Goal: Task Accomplishment & Management: Manage account settings

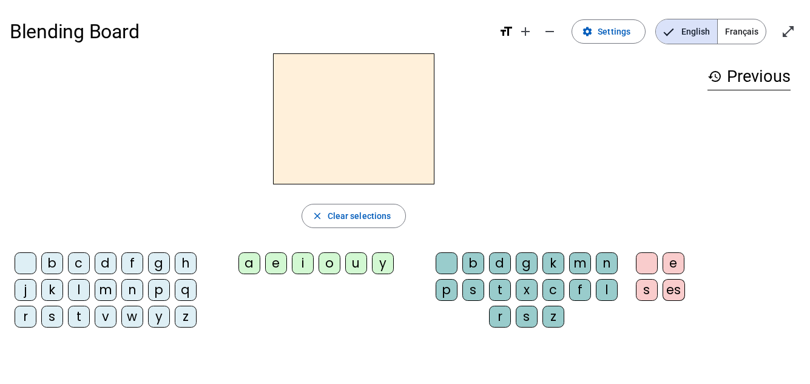
click at [153, 292] on div "p" at bounding box center [159, 290] width 22 height 22
click at [597, 35] on span at bounding box center [608, 31] width 73 height 29
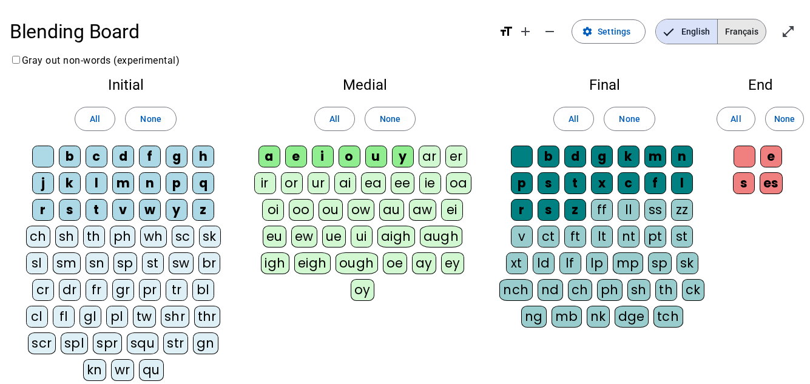
click at [740, 30] on span "Français" at bounding box center [741, 31] width 48 height 24
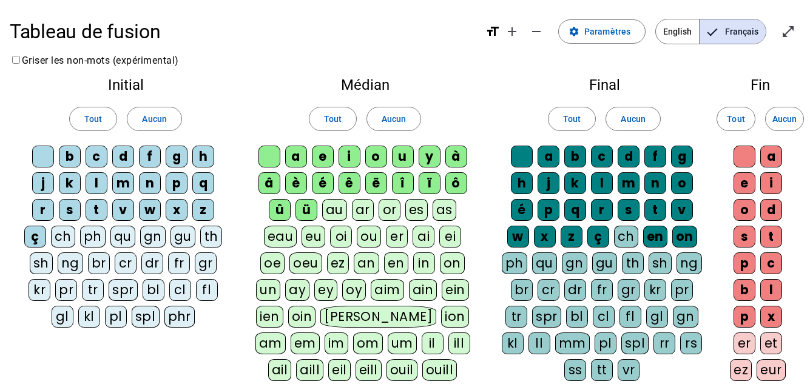
click at [173, 184] on div "p" at bounding box center [177, 183] width 22 height 22
click at [378, 118] on span at bounding box center [393, 118] width 53 height 29
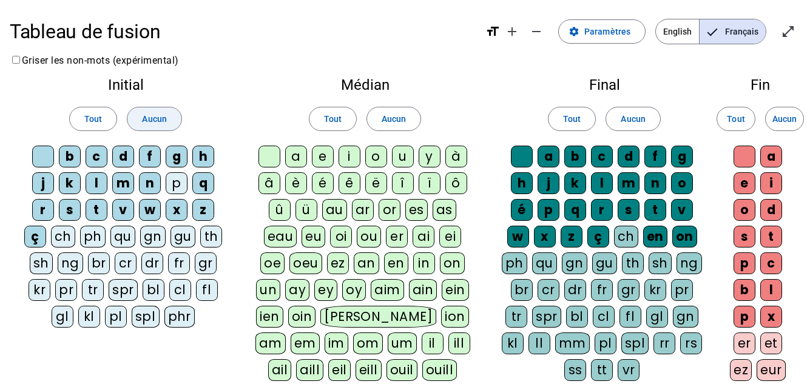
click at [149, 115] on span "Aucun" at bounding box center [154, 119] width 24 height 15
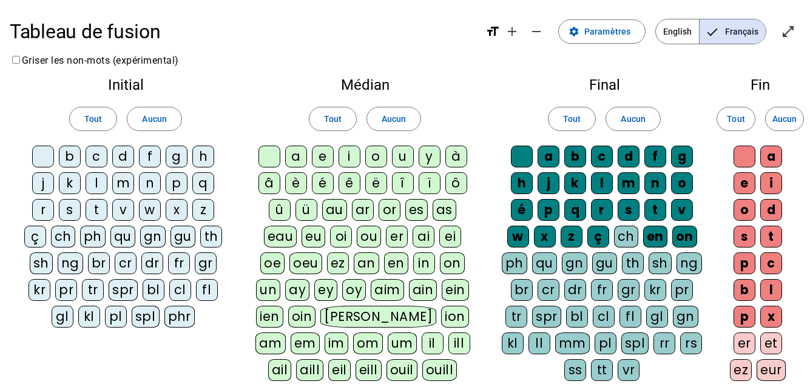
click at [178, 183] on div "p" at bounding box center [177, 183] width 22 height 22
click at [286, 240] on div "eau" at bounding box center [280, 237] width 33 height 22
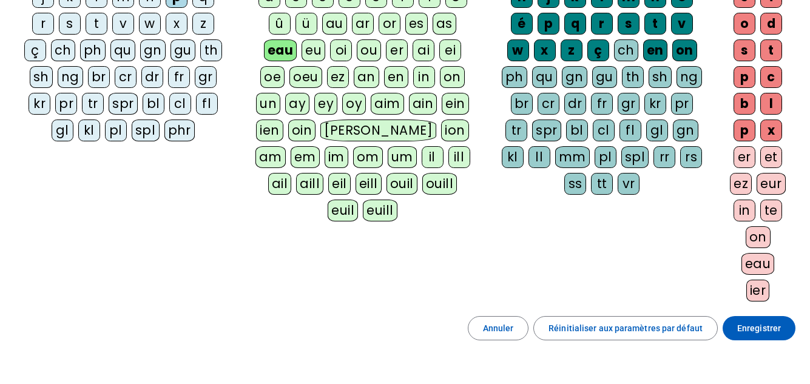
scroll to position [194, 0]
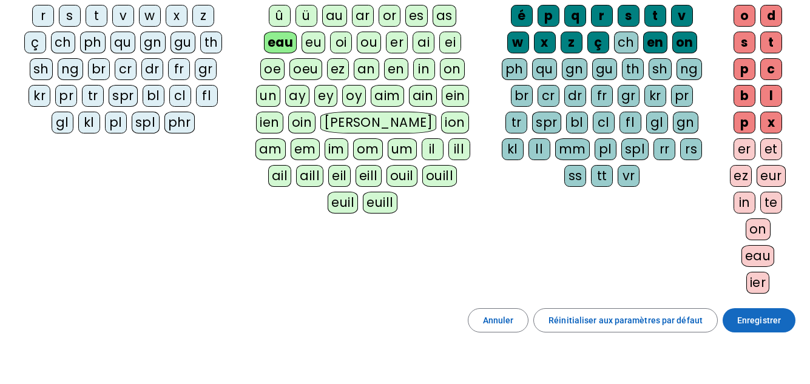
click at [770, 314] on span "Enregistrer" at bounding box center [759, 320] width 44 height 15
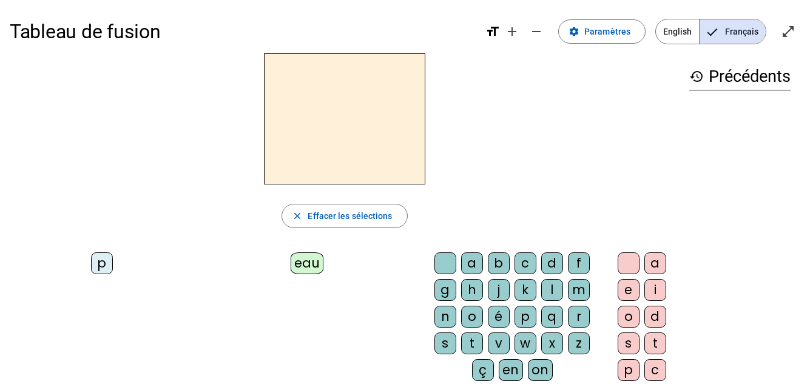
click at [113, 260] on letter-bubble "p" at bounding box center [104, 265] width 27 height 27
click at [303, 260] on div "eau" at bounding box center [307, 263] width 33 height 22
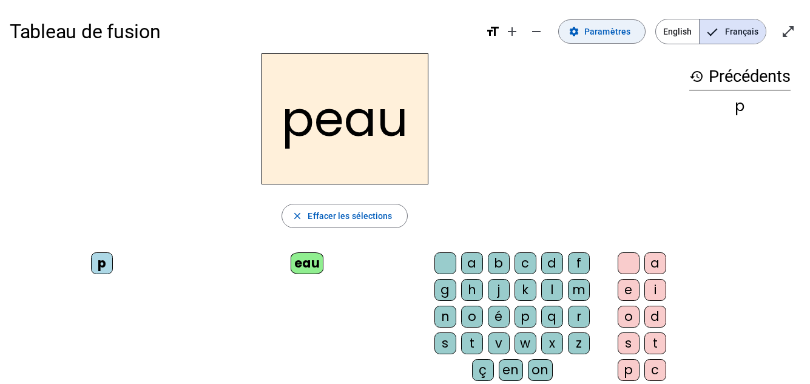
click at [584, 44] on span at bounding box center [602, 31] width 86 height 29
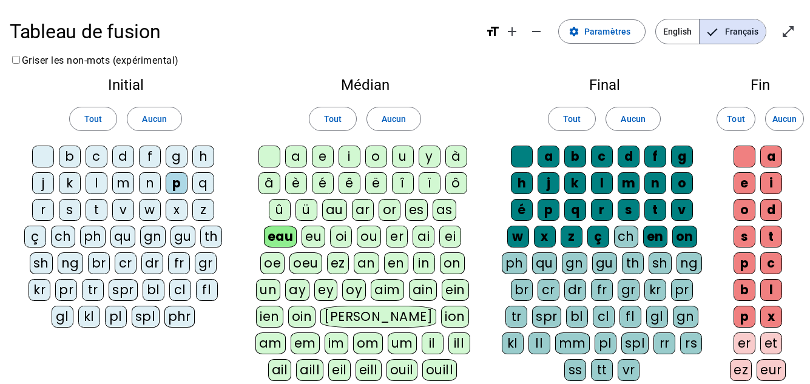
click at [69, 155] on div "b" at bounding box center [70, 157] width 22 height 22
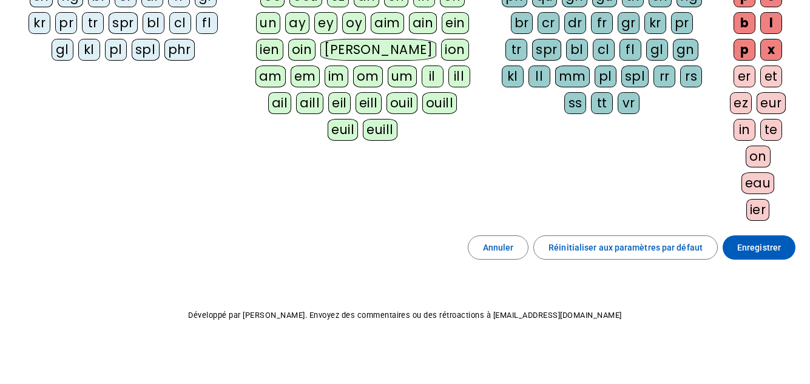
scroll to position [270, 0]
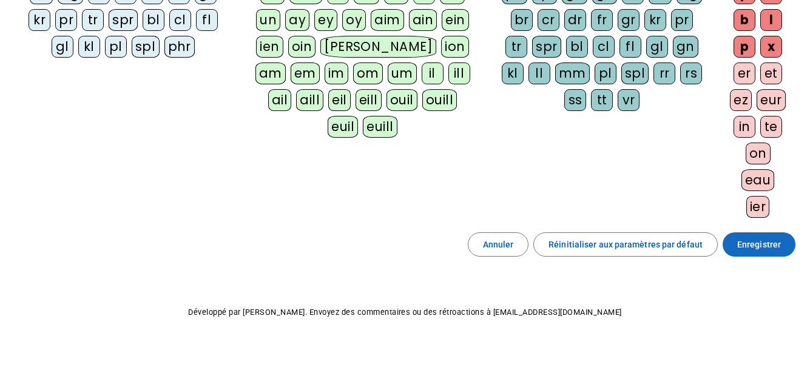
click at [735, 247] on span at bounding box center [758, 244] width 73 height 29
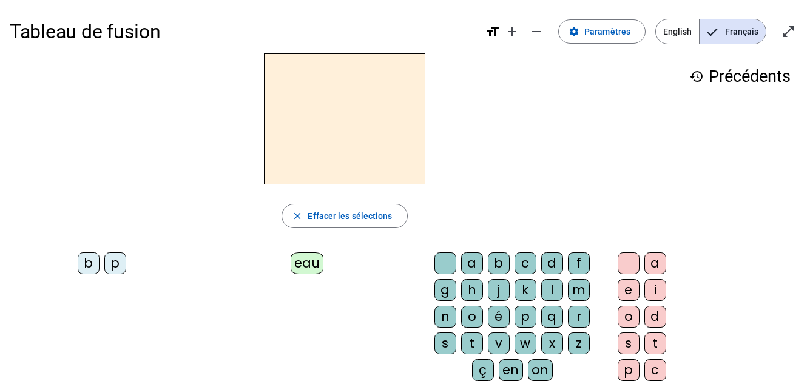
click at [116, 257] on div "p" at bounding box center [115, 263] width 22 height 22
click at [305, 262] on div "eau" at bounding box center [307, 263] width 33 height 22
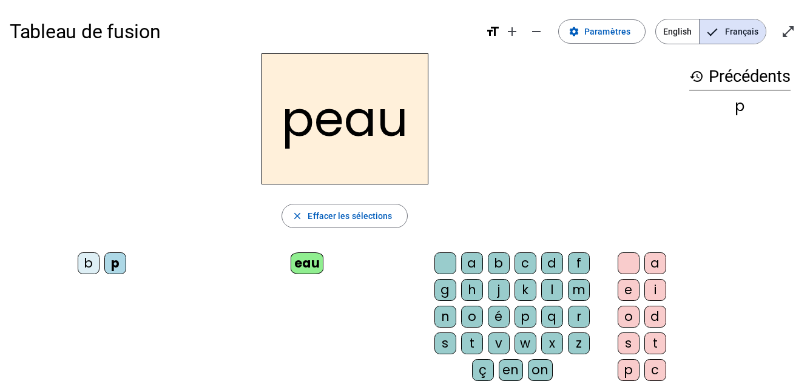
click at [87, 269] on div "b" at bounding box center [89, 263] width 22 height 22
click at [82, 263] on div "b" at bounding box center [89, 263] width 22 height 22
click at [314, 266] on div "eau" at bounding box center [307, 263] width 33 height 22
click at [110, 268] on div "p" at bounding box center [115, 263] width 22 height 22
click at [88, 267] on div "b" at bounding box center [89, 263] width 22 height 22
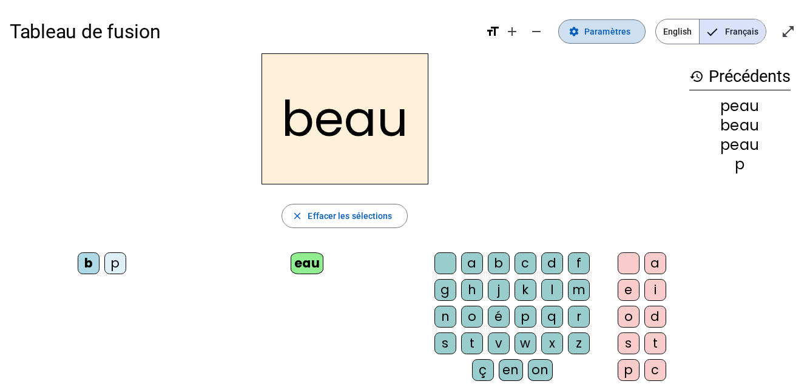
click at [605, 35] on span "Paramètres" at bounding box center [607, 31] width 46 height 15
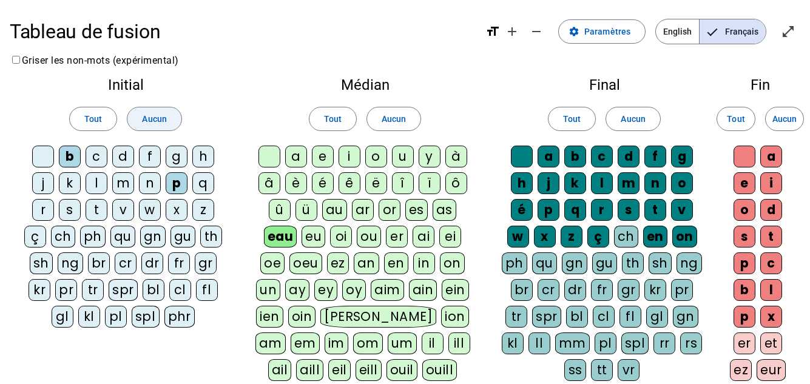
click at [160, 113] on span "Aucun" at bounding box center [154, 119] width 24 height 15
click at [37, 152] on div at bounding box center [43, 157] width 22 height 22
click at [339, 211] on div "au" at bounding box center [334, 210] width 25 height 22
click at [809, 377] on div "Tableau de fusion format_size add remove settings Paramètres English Français o…" at bounding box center [405, 327] width 810 height 654
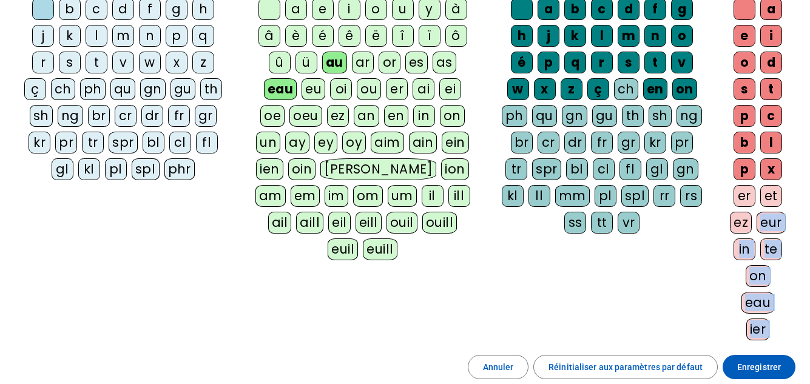
click at [809, 377] on div "Tableau de fusion format_size add remove settings Paramètres English Français o…" at bounding box center [405, 180] width 810 height 654
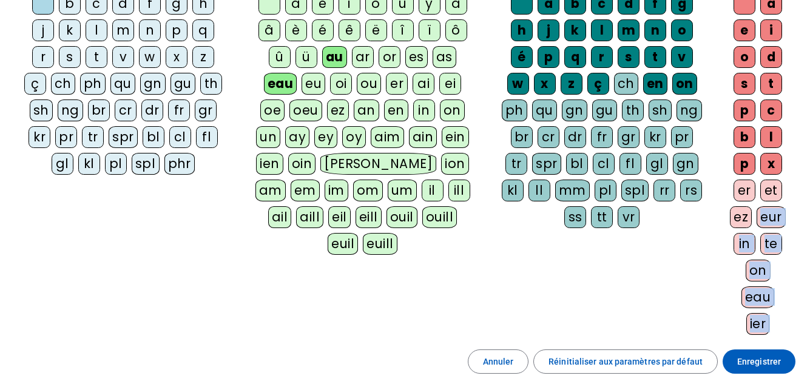
click at [809, 377] on div "Tableau de fusion format_size add remove settings Paramètres English Français o…" at bounding box center [405, 174] width 810 height 654
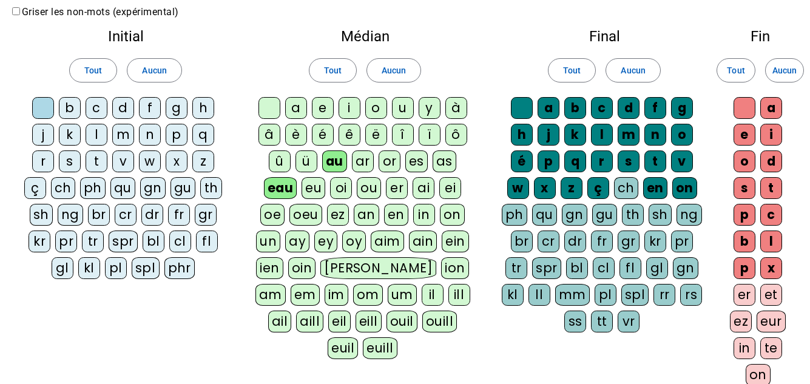
scroll to position [73, 0]
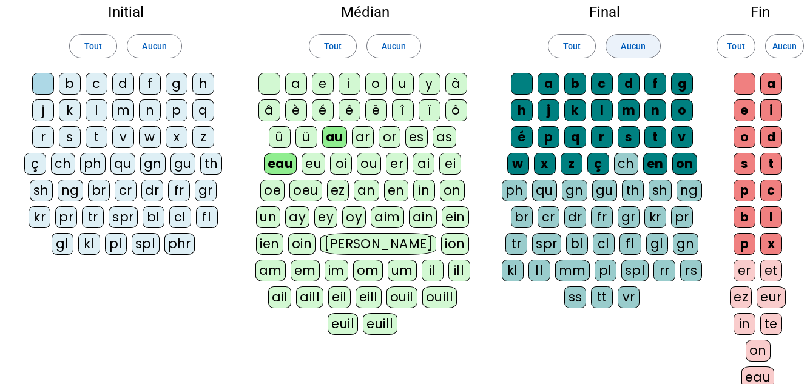
click at [650, 42] on span at bounding box center [632, 46] width 53 height 29
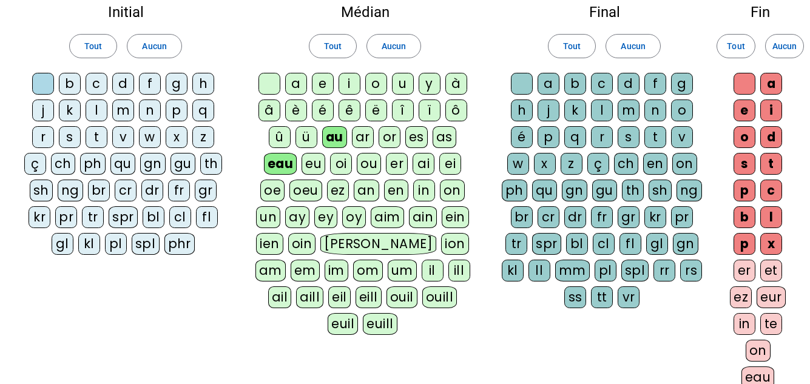
click at [517, 84] on div at bounding box center [522, 84] width 22 height 22
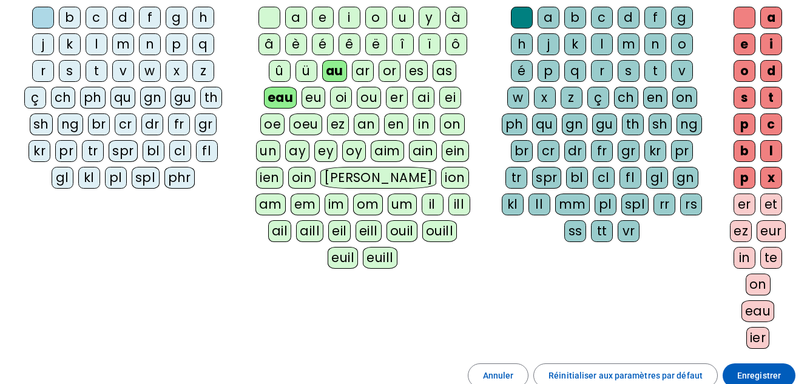
scroll to position [146, 0]
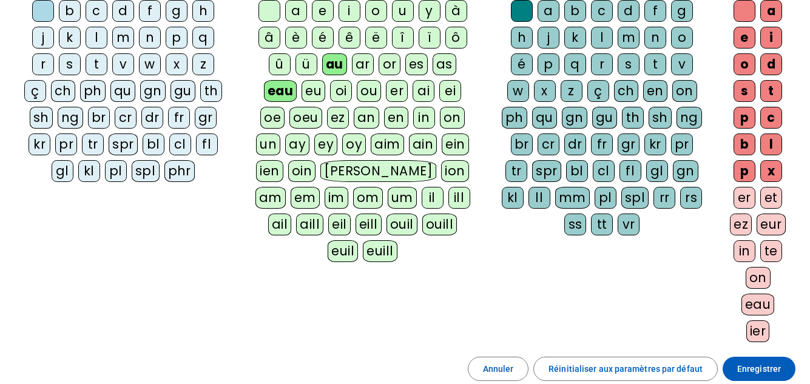
click at [769, 169] on div "x" at bounding box center [771, 171] width 22 height 22
click at [756, 364] on span "Enregistrer" at bounding box center [759, 368] width 44 height 15
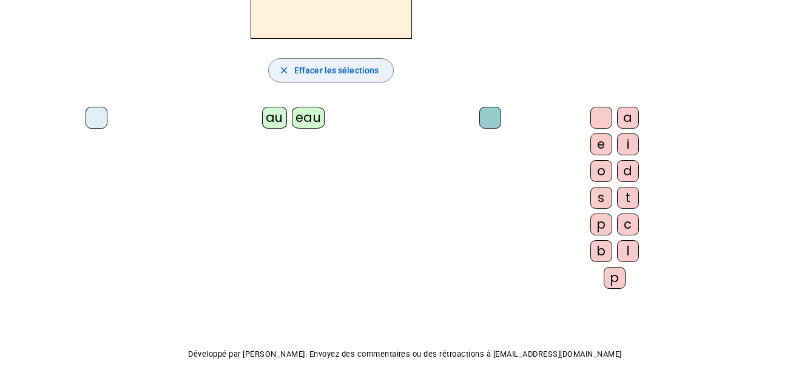
click at [294, 76] on span "Effacer les sélections" at bounding box center [336, 70] width 84 height 15
